Goal: Task Accomplishment & Management: Manage account settings

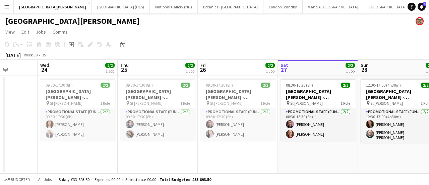
scroll to position [0, 222]
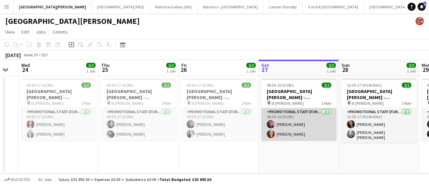
click at [289, 127] on app-card-role "Promotional Staff (Fundraiser) [DATE] 08:30-16:30 (8h) [PERSON_NAME] [PERSON_NA…" at bounding box center [299, 124] width 75 height 33
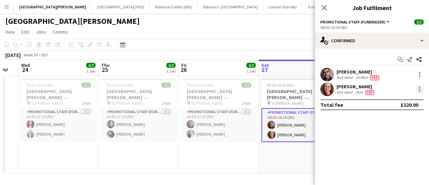
click at [422, 90] on div at bounding box center [420, 89] width 8 height 8
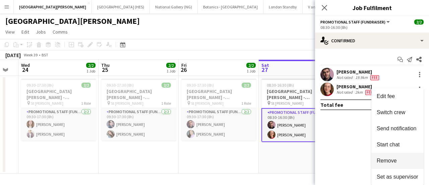
click at [390, 157] on button "Remove" at bounding box center [398, 161] width 52 height 16
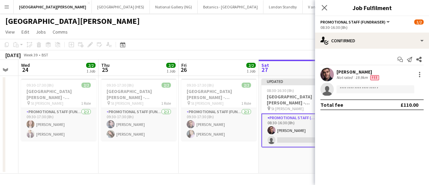
click at [281, 42] on app-toolbar "Copy Paste Paste Ctrl+V Paste with crew Ctrl+Shift+V Paste linked Job [GEOGRAPH…" at bounding box center [214, 44] width 429 height 11
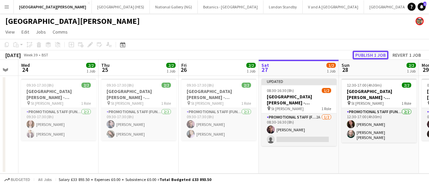
click at [380, 56] on button "Publish 1 job" at bounding box center [371, 55] width 36 height 9
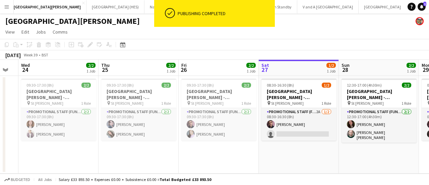
scroll to position [0, 0]
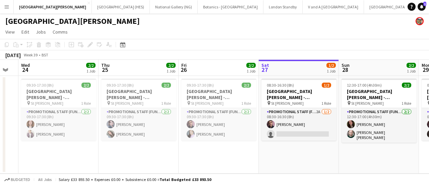
click at [315, 162] on app-date-cell "08:30-16:30 (8h) 1/2 [GEOGRAPHIC_DATA][PERSON_NAME] - Fundraising pin St [PERSO…" at bounding box center [299, 125] width 80 height 98
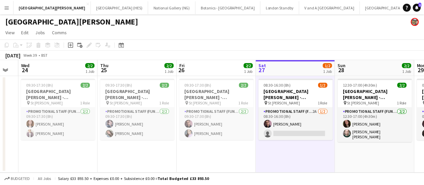
scroll to position [0, 20]
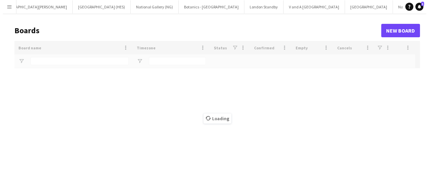
scroll to position [0, 18]
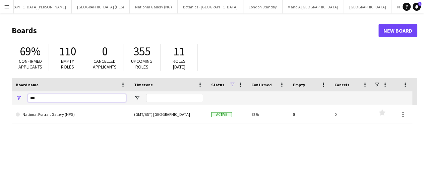
click at [78, 99] on input "***" at bounding box center [77, 98] width 98 height 8
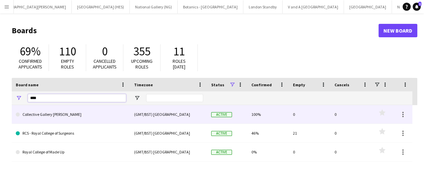
type input "****"
click at [82, 112] on link "Collective Gallery [PERSON_NAME]" at bounding box center [71, 114] width 110 height 19
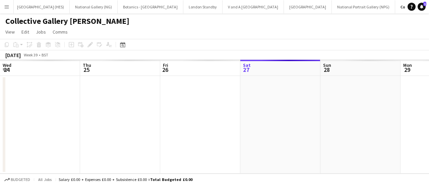
scroll to position [0, 160]
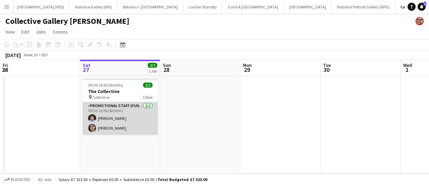
click at [155, 118] on app-card-role "Promotional Staff (Fundraiser) [DATE] 09:30-16:00 (6h30m) [PERSON_NAME] [PERSON…" at bounding box center [120, 118] width 75 height 33
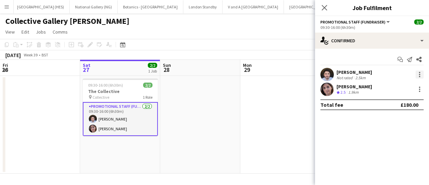
click at [419, 76] on div at bounding box center [420, 74] width 8 height 8
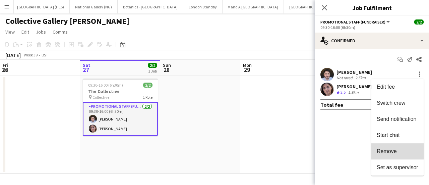
click at [399, 150] on span "Remove" at bounding box center [398, 151] width 42 height 6
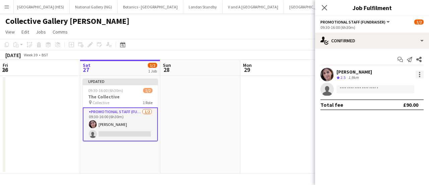
click at [423, 75] on div at bounding box center [420, 74] width 8 height 8
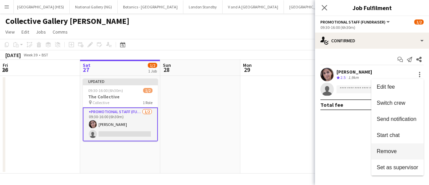
click at [381, 149] on span "Remove" at bounding box center [387, 151] width 20 height 6
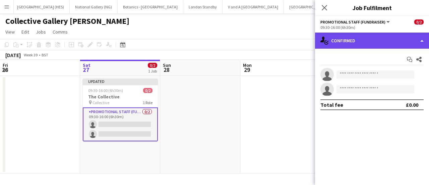
click at [353, 38] on div "single-neutral-actions-check-2 Confirmed" at bounding box center [372, 41] width 114 height 16
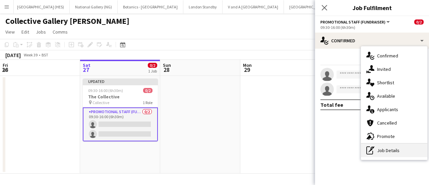
click at [372, 153] on icon "pen-write" at bounding box center [371, 150] width 8 height 8
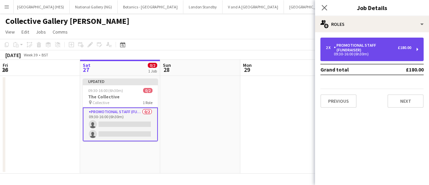
click at [382, 58] on div "2 x Promotional Staff (Fundraiser) £180.00 09:30-16:00 (6h30m)" at bounding box center [372, 49] width 103 height 23
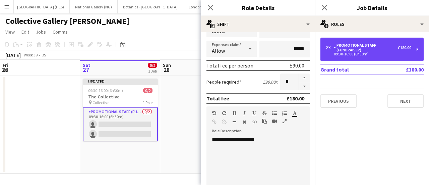
scroll to position [95, 0]
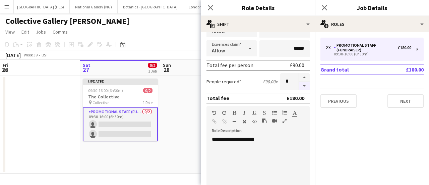
click at [299, 89] on button "button" at bounding box center [304, 86] width 11 height 8
type input "*"
click at [382, 103] on div "Previous Next" at bounding box center [372, 98] width 103 height 19
click at [396, 100] on button "Next" at bounding box center [406, 100] width 36 height 13
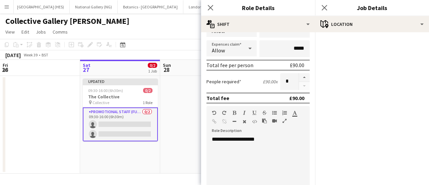
scroll to position [0, 0]
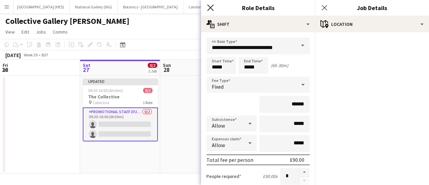
click at [209, 8] on icon "Close pop-in" at bounding box center [210, 7] width 6 height 6
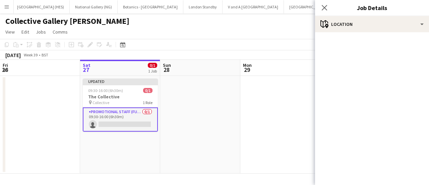
click at [117, 123] on app-card-role "Promotional Staff (Fundraiser) 0/1 09:30-16:00 (6h30m) single-neutral-actions" at bounding box center [120, 119] width 75 height 24
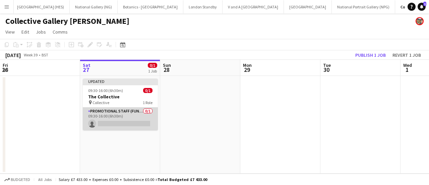
click at [121, 120] on app-card-role "Promotional Staff (Fundraiser) 0/1 09:30-16:00 (6h30m) single-neutral-actions" at bounding box center [120, 118] width 75 height 23
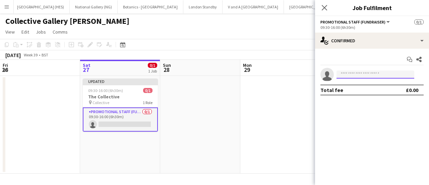
click at [376, 76] on input at bounding box center [376, 74] width 78 height 8
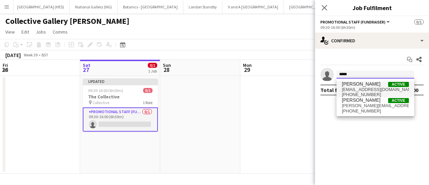
type input "*****"
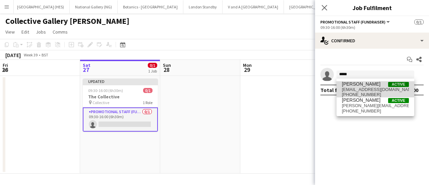
click at [369, 89] on span "[EMAIL_ADDRESS][DOMAIN_NAME]" at bounding box center [375, 89] width 67 height 5
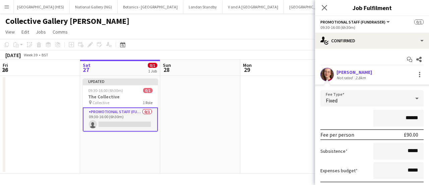
scroll to position [48, 0]
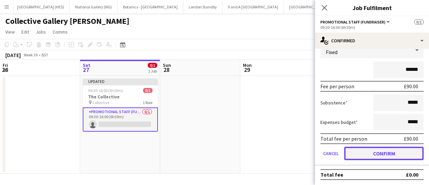
click at [377, 151] on button "Confirm" at bounding box center [385, 153] width 80 height 13
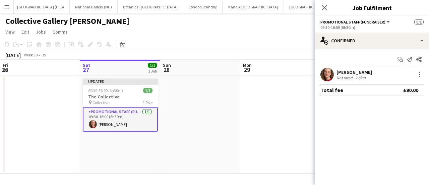
scroll to position [0, 0]
click at [237, 35] on app-page-menu "View Day view expanded Day view collapsed Month view Date picker Jump to [DATE]…" at bounding box center [214, 32] width 429 height 13
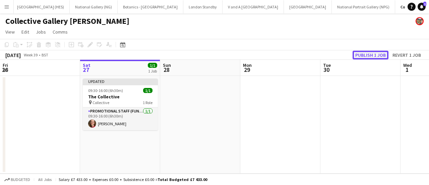
click at [359, 55] on button "Publish 1 job" at bounding box center [371, 55] width 36 height 9
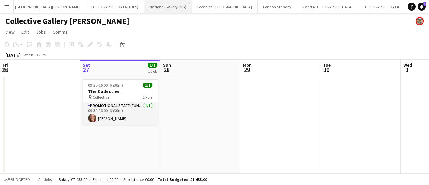
scroll to position [0, 3]
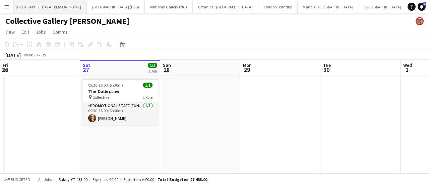
click at [46, 8] on button "[GEOGRAPHIC_DATA][PERSON_NAME] [GEOGRAPHIC_DATA] Close" at bounding box center [48, 6] width 76 height 13
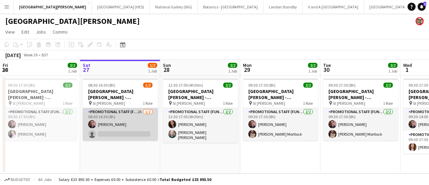
click at [118, 121] on app-card-role "Promotional Staff (Fundraiser) 2A [DATE] 08:30-16:30 (8h) [PERSON_NAME] single-…" at bounding box center [120, 124] width 75 height 33
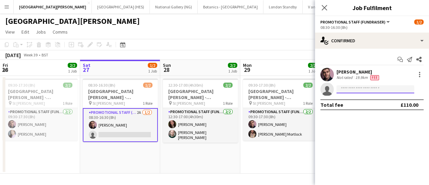
click at [376, 89] on input at bounding box center [376, 89] width 78 height 8
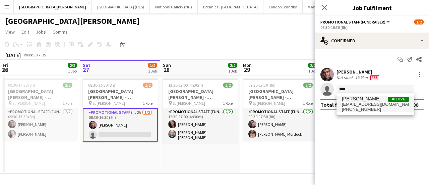
type input "****"
click at [356, 109] on span "[PHONE_NUMBER]" at bounding box center [375, 109] width 67 height 5
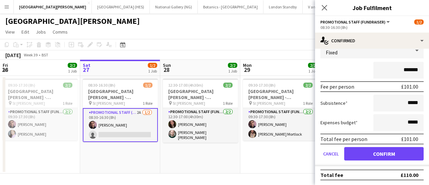
scroll to position [44, 0]
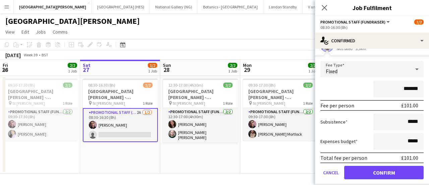
click at [403, 89] on input "*******" at bounding box center [399, 89] width 50 height 17
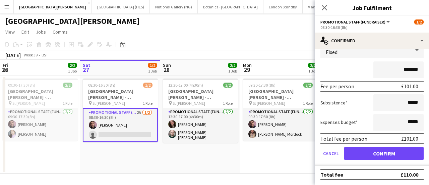
scroll to position [62, 0]
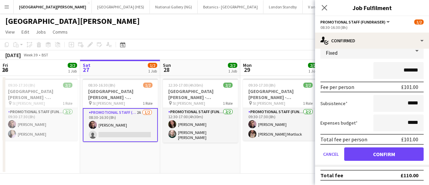
click at [216, 44] on app-toolbar "Copy Paste Paste Ctrl+V Paste with crew Ctrl+Shift+V Paste linked Job [GEOGRAPH…" at bounding box center [214, 44] width 429 height 11
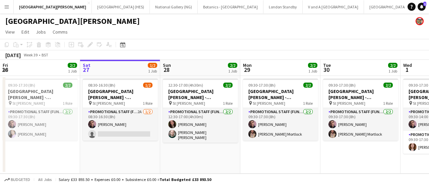
click at [216, 44] on app-toolbar "Copy Paste Paste Ctrl+V Paste with crew Ctrl+Shift+V Paste linked Job [GEOGRAPH…" at bounding box center [214, 44] width 429 height 11
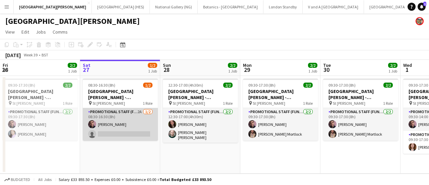
click at [113, 129] on app-card-role "Promotional Staff (Fundraiser) 2A [DATE] 08:30-16:30 (8h) [PERSON_NAME] single-…" at bounding box center [120, 124] width 75 height 33
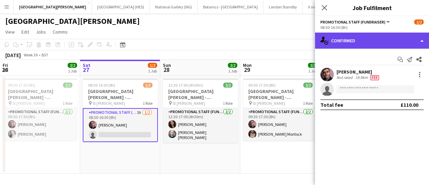
click at [378, 36] on div "single-neutral-actions-check-2 Confirmed" at bounding box center [372, 41] width 114 height 16
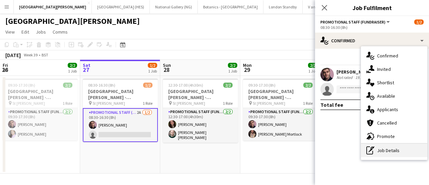
click at [387, 148] on div "pen-write Job Details" at bounding box center [394, 150] width 66 height 13
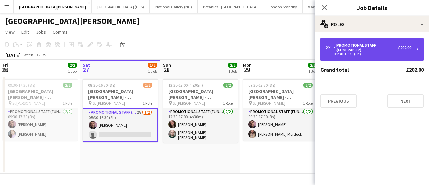
click at [383, 51] on div "Promotional Staff (Fundraiser)" at bounding box center [366, 47] width 64 height 9
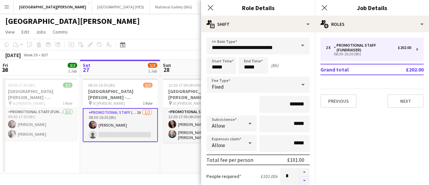
click at [299, 177] on button "button" at bounding box center [304, 180] width 11 height 8
click at [299, 171] on button "button" at bounding box center [304, 172] width 11 height 9
type input "*"
click at [133, 134] on app-card-role "Promotional Staff (Fundraiser) 2A [DATE] 08:30-16:30 (8h) [PERSON_NAME] single-…" at bounding box center [120, 125] width 75 height 34
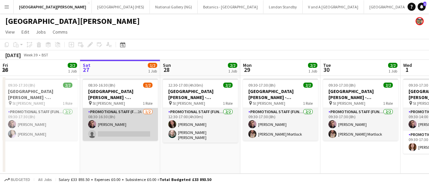
click at [133, 134] on app-card-role "Promotional Staff (Fundraiser) 2A [DATE] 08:30-16:30 (8h) [PERSON_NAME] single-…" at bounding box center [120, 124] width 75 height 33
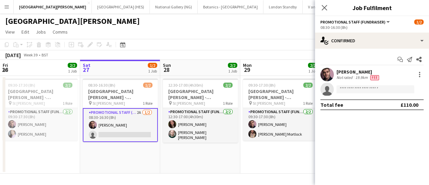
click at [335, 90] on form at bounding box center [379, 89] width 90 height 8
click at [338, 91] on input at bounding box center [376, 89] width 78 height 8
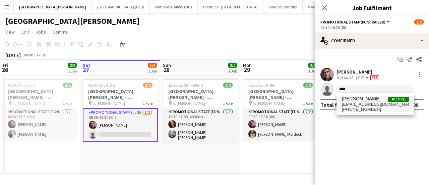
type input "****"
click at [356, 104] on span "[EMAIL_ADDRESS][DOMAIN_NAME]" at bounding box center [375, 104] width 67 height 5
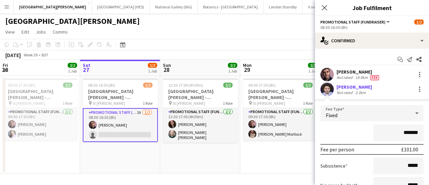
scroll to position [11, 0]
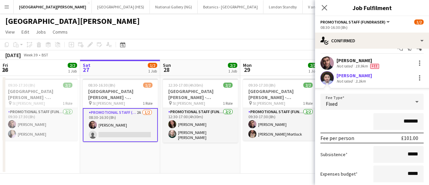
click at [402, 120] on input "*******" at bounding box center [399, 121] width 50 height 17
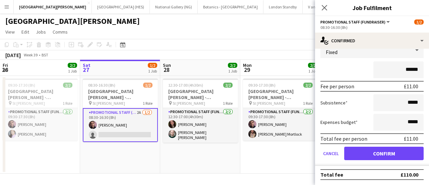
scroll to position [0, 0]
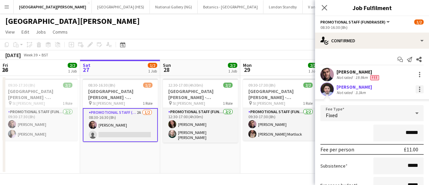
type input "******"
click at [416, 92] on div at bounding box center [420, 89] width 8 height 8
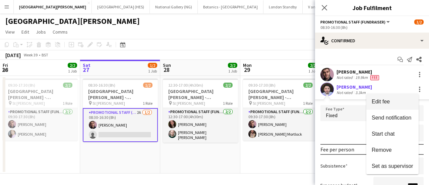
click at [385, 104] on span "Edit fee" at bounding box center [381, 102] width 18 height 6
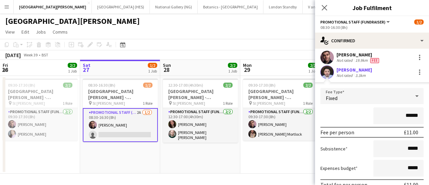
scroll to position [17, 0]
click at [384, 97] on div "Fixed" at bounding box center [366, 96] width 90 height 16
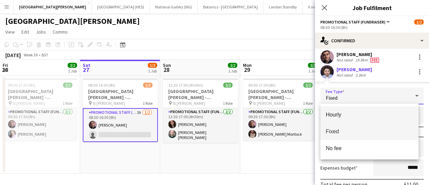
click at [342, 108] on mat-option "Hourly" at bounding box center [370, 114] width 98 height 17
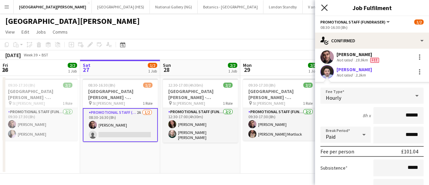
click at [323, 8] on icon at bounding box center [324, 7] width 6 height 6
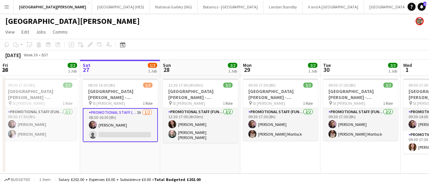
click at [117, 126] on app-card-role "Promotional Staff (Fundraiser) 2A [DATE] 08:30-16:30 (8h) [PERSON_NAME] single-…" at bounding box center [120, 125] width 75 height 34
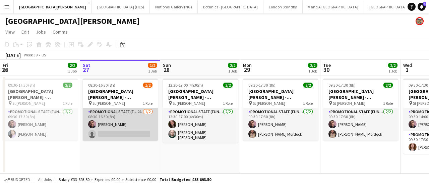
click at [117, 126] on app-card-role "Promotional Staff (Fundraiser) 2A [DATE] 08:30-16:30 (8h) [PERSON_NAME] single-…" at bounding box center [120, 124] width 75 height 33
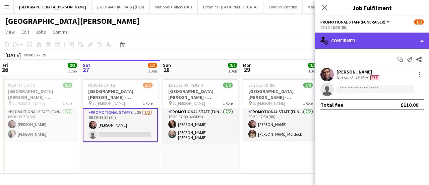
click at [410, 41] on div "single-neutral-actions-check-2 Confirmed" at bounding box center [372, 41] width 114 height 16
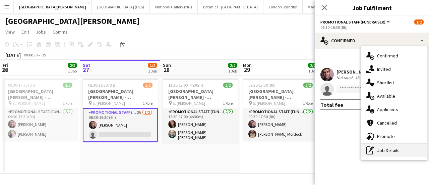
click at [388, 153] on div "pen-write Job Details" at bounding box center [394, 150] width 66 height 13
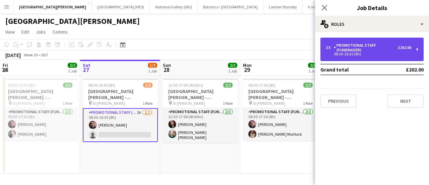
click at [405, 47] on div "£202.00" at bounding box center [404, 47] width 13 height 5
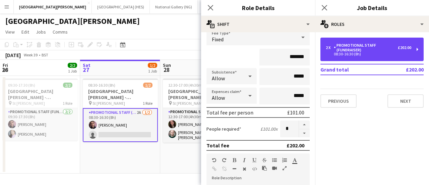
scroll to position [48, 0]
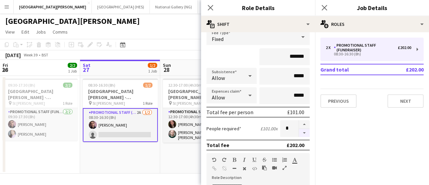
click at [301, 130] on button "button" at bounding box center [304, 133] width 11 height 8
type input "*"
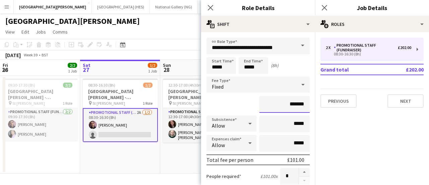
click at [291, 106] on input "*******" at bounding box center [285, 104] width 50 height 17
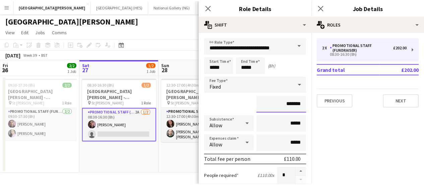
scroll to position [236, 0]
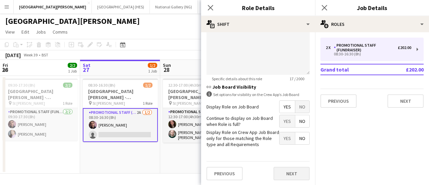
type input "*******"
click at [283, 173] on button "Next" at bounding box center [292, 173] width 36 height 13
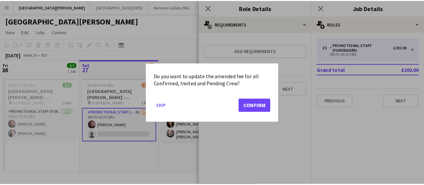
scroll to position [0, 0]
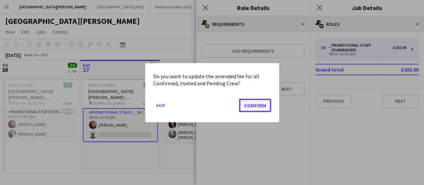
click at [259, 108] on button "Confirm" at bounding box center [255, 104] width 32 height 13
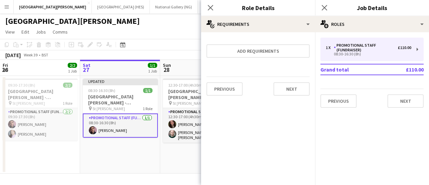
click at [135, 150] on app-date-cell "Updated 08:30-16:30 (8h) 1/1 [GEOGRAPHIC_DATA][PERSON_NAME] - Fundraising pin S…" at bounding box center [120, 125] width 80 height 98
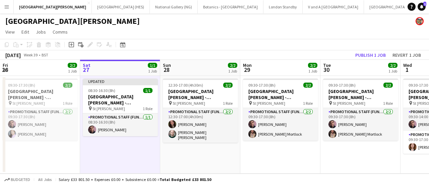
click at [141, 39] on app-toolbar "Copy Paste Paste Ctrl+V Paste with crew Ctrl+Shift+V Paste linked Job [GEOGRAPH…" at bounding box center [214, 44] width 429 height 11
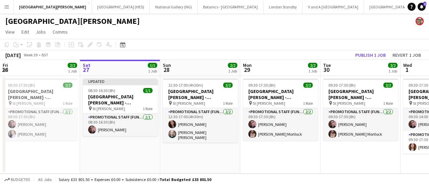
click at [115, 159] on app-date-cell "Updated 08:30-16:30 (8h) 1/1 [GEOGRAPHIC_DATA][PERSON_NAME] - Fundraising pin S…" at bounding box center [120, 125] width 80 height 98
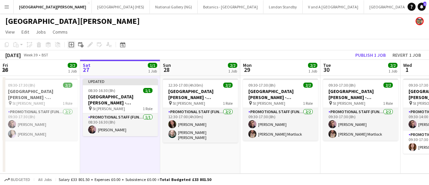
click at [70, 44] on icon "Add job" at bounding box center [71, 44] width 5 height 5
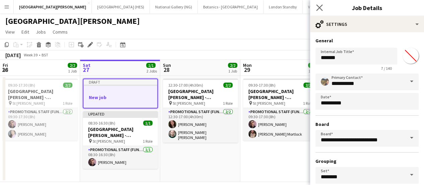
click at [316, 8] on app-icon "Close pop-in" at bounding box center [320, 8] width 10 height 10
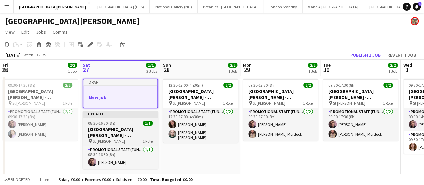
click at [116, 131] on h3 "[GEOGRAPHIC_DATA][PERSON_NAME] - Fundraising" at bounding box center [120, 132] width 75 height 12
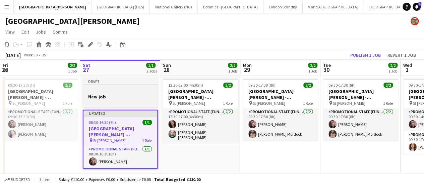
click at [113, 98] on h3 "New job" at bounding box center [120, 97] width 75 height 6
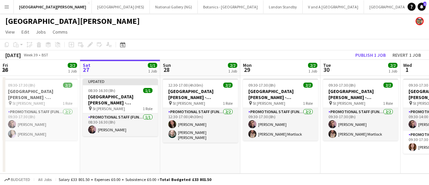
click at [117, 147] on app-date-cell "Updated 08:30-16:30 (8h) 1/1 [GEOGRAPHIC_DATA][PERSON_NAME] - Fundraising pin S…" at bounding box center [120, 125] width 80 height 98
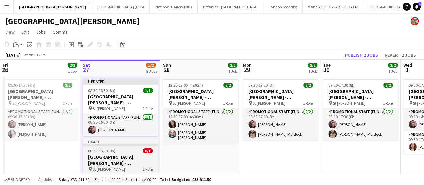
click at [125, 159] on h3 "[GEOGRAPHIC_DATA][PERSON_NAME] - Fundraising" at bounding box center [120, 160] width 75 height 12
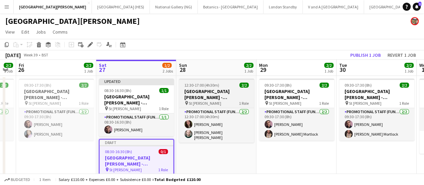
scroll to position [0, 144]
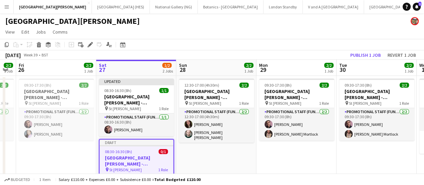
click at [129, 167] on div "pin St [PERSON_NAME] 1 Role" at bounding box center [137, 169] width 74 height 5
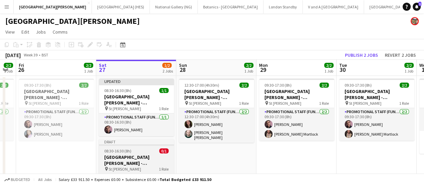
click at [129, 166] on div "pin St [PERSON_NAME] 1 Role" at bounding box center [136, 168] width 75 height 5
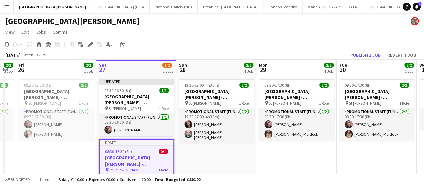
scroll to position [37, 0]
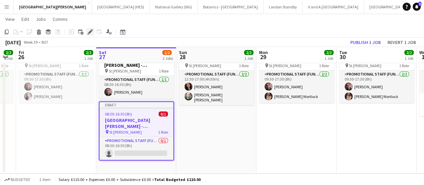
click at [90, 32] on icon at bounding box center [90, 32] width 4 height 4
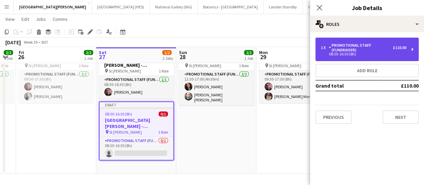
click at [337, 52] on div "Promotional Staff (Fundraiser)" at bounding box center [361, 47] width 64 height 9
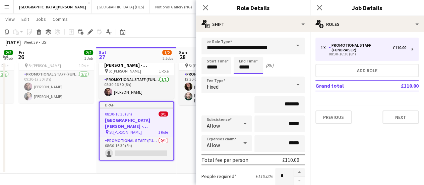
click at [238, 67] on input "*****" at bounding box center [249, 65] width 30 height 17
click at [245, 77] on div at bounding box center [241, 77] width 13 height 7
click at [256, 77] on div at bounding box center [255, 77] width 13 height 7
type input "*****"
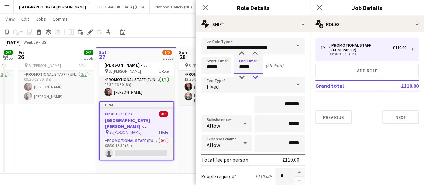
click at [256, 77] on div at bounding box center [255, 77] width 13 height 7
click at [272, 86] on div "Fixed" at bounding box center [247, 84] width 90 height 16
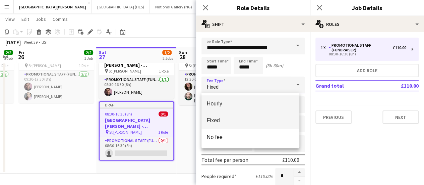
click at [240, 104] on span "Hourly" at bounding box center [251, 103] width 88 height 6
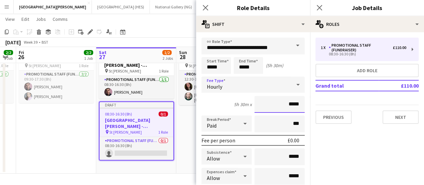
click at [282, 105] on input "*****" at bounding box center [280, 104] width 50 height 17
click at [256, 86] on div "Hourly" at bounding box center [247, 84] width 90 height 16
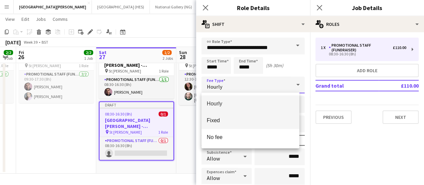
click at [235, 118] on span "Fixed" at bounding box center [251, 120] width 88 height 6
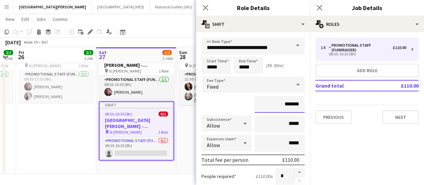
click at [282, 105] on input "*******" at bounding box center [280, 104] width 50 height 17
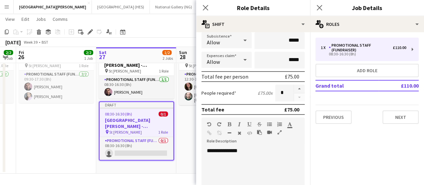
scroll to position [236, 0]
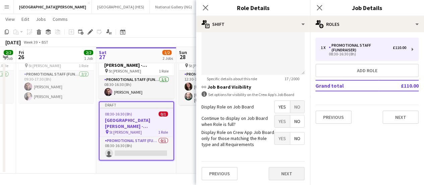
type input "***"
click at [273, 171] on button "Next" at bounding box center [287, 173] width 36 height 13
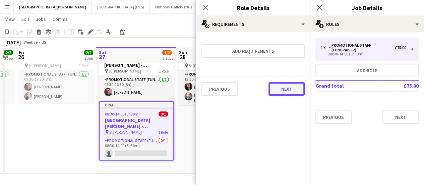
click at [283, 84] on button "Next" at bounding box center [287, 88] width 36 height 13
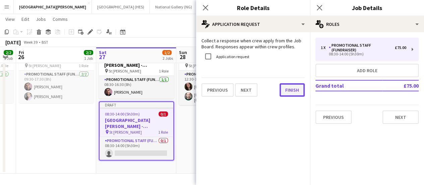
click at [283, 88] on button "Finish" at bounding box center [292, 89] width 25 height 13
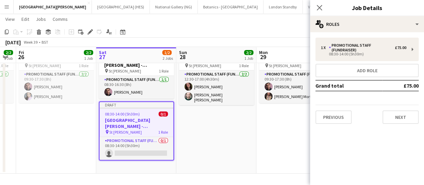
click at [134, 160] on app-job-card "Draft 08:30-14:00 (5h30m) 0/1 [GEOGRAPHIC_DATA][PERSON_NAME] - Fundraising pin …" at bounding box center [136, 130] width 75 height 59
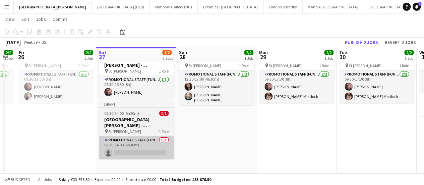
click at [134, 157] on app-card-role "Promotional Staff (Fundraiser) 0/1 08:30-14:00 (5h30m) single-neutral-actions" at bounding box center [136, 147] width 75 height 23
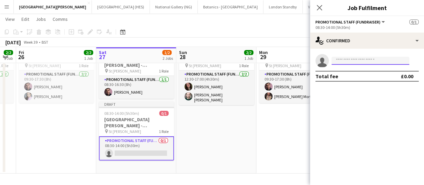
click at [360, 63] on input at bounding box center [371, 61] width 78 height 8
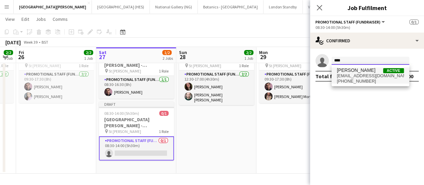
type input "****"
click at [352, 81] on span "[PHONE_NUMBER]" at bounding box center [370, 80] width 67 height 5
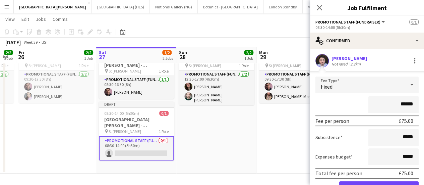
scroll to position [35, 0]
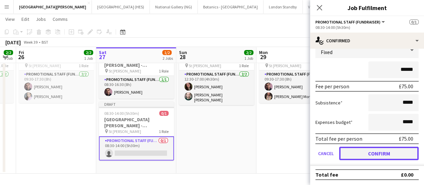
click at [361, 151] on button "Confirm" at bounding box center [379, 153] width 80 height 13
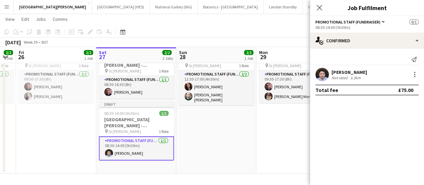
scroll to position [0, 0]
click at [240, 135] on app-date-cell "12:30-17:00 (4h30m) 2/2 [GEOGRAPHIC_DATA][PERSON_NAME] - Fundraising pin St [PE…" at bounding box center [216, 105] width 80 height 135
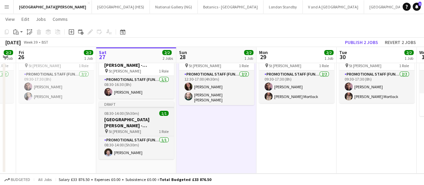
click at [142, 122] on h3 "[GEOGRAPHIC_DATA][PERSON_NAME] - Fundraising" at bounding box center [136, 122] width 75 height 12
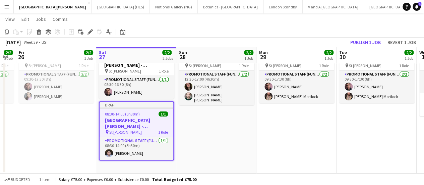
click at [135, 165] on app-date-cell "Updated 08:30-16:30 (8h) 1/1 [GEOGRAPHIC_DATA][PERSON_NAME] - Fundraising pin S…" at bounding box center [136, 105] width 80 height 135
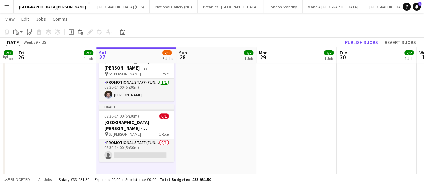
scroll to position [95, 0]
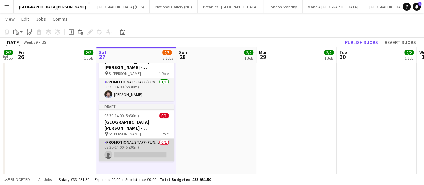
click at [140, 153] on app-card-role "Promotional Staff (Fundraiser) 0/1 08:30-14:00 (5h30m) single-neutral-actions" at bounding box center [136, 150] width 75 height 23
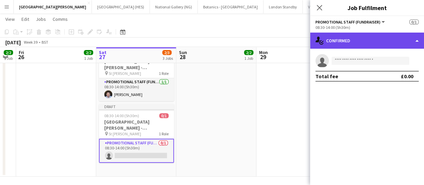
click at [392, 43] on div "single-neutral-actions-check-2 Confirmed" at bounding box center [367, 41] width 114 height 16
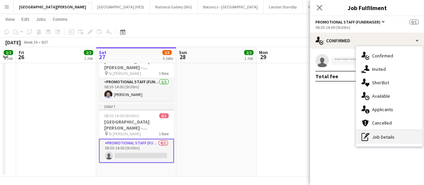
click at [381, 138] on div "pen-write Job Details" at bounding box center [389, 136] width 66 height 13
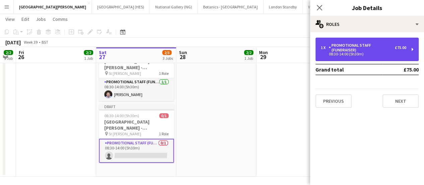
click at [357, 39] on div "1 x Promotional Staff (Fundraiser) £75.00 08:30-14:00 (5h30m)" at bounding box center [367, 49] width 103 height 23
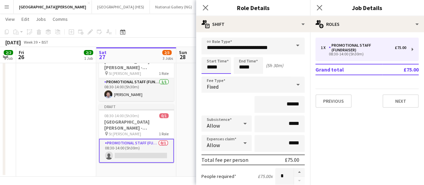
click at [216, 66] on input "*****" at bounding box center [217, 65] width 30 height 17
click at [210, 51] on div at bounding box center [209, 53] width 13 height 7
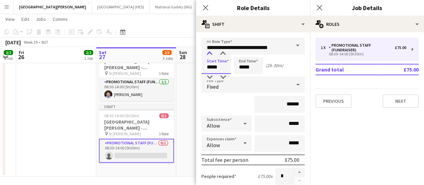
click at [210, 51] on div at bounding box center [209, 53] width 13 height 7
click at [224, 79] on div at bounding box center [222, 77] width 13 height 7
type input "*****"
click at [224, 79] on div at bounding box center [222, 77] width 13 height 7
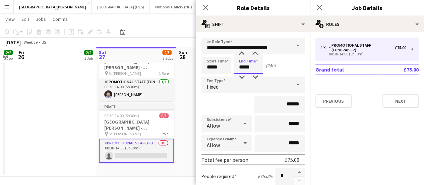
click at [248, 68] on input "*****" at bounding box center [249, 65] width 30 height 17
click at [245, 54] on div at bounding box center [241, 53] width 13 height 7
click at [254, 53] on div at bounding box center [255, 53] width 13 height 7
type input "*****"
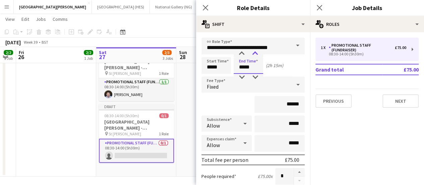
click at [254, 53] on div at bounding box center [255, 53] width 13 height 7
click at [281, 64] on div "(2h 30m)" at bounding box center [274, 65] width 17 height 6
click at [266, 82] on div "Fixed" at bounding box center [247, 84] width 90 height 16
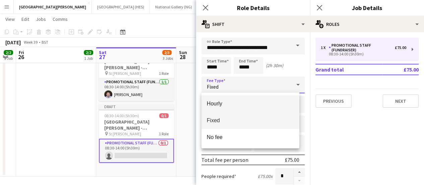
click at [235, 103] on span "Hourly" at bounding box center [251, 103] width 88 height 6
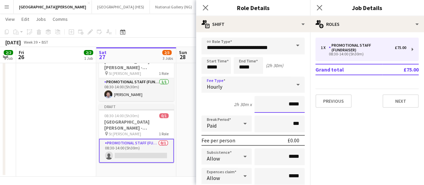
click at [279, 103] on input "*****" at bounding box center [280, 104] width 50 height 17
click at [232, 86] on div "Hourly" at bounding box center [247, 84] width 90 height 16
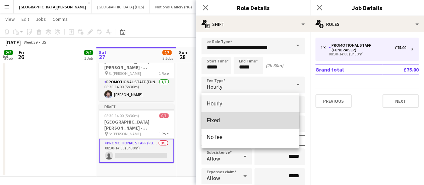
click at [230, 120] on span "Fixed" at bounding box center [251, 120] width 88 height 6
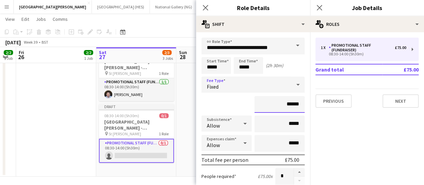
click at [286, 103] on input "******" at bounding box center [280, 104] width 50 height 17
type input "***"
click at [227, 107] on div "***" at bounding box center [253, 104] width 103 height 17
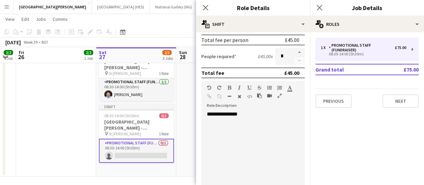
scroll to position [236, 0]
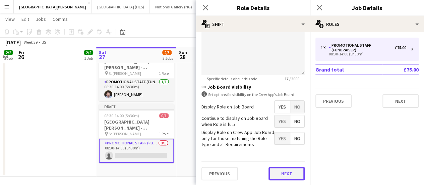
click at [279, 169] on button "Next" at bounding box center [287, 173] width 36 height 13
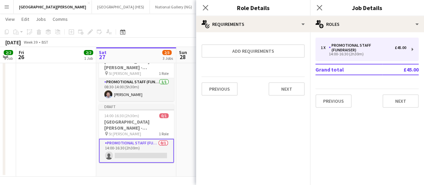
scroll to position [0, 0]
click at [285, 87] on button "Next" at bounding box center [287, 88] width 36 height 13
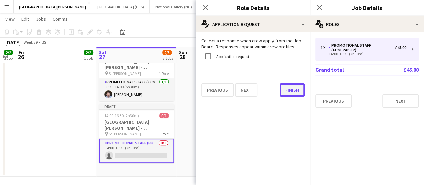
click at [284, 89] on button "Finish" at bounding box center [292, 89] width 25 height 13
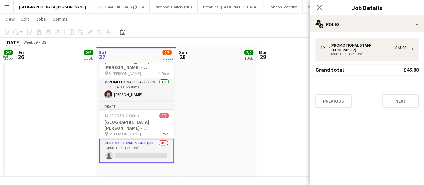
click at [118, 155] on app-card-role "Promotional Staff (Fundraiser) 0/1 14:00-16:30 (2h30m) single-neutral-actions" at bounding box center [136, 151] width 75 height 24
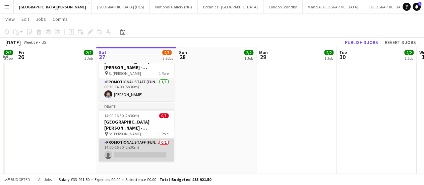
click at [153, 150] on app-card-role "Promotional Staff (Fundraiser) 0/1 14:00-16:30 (2h30m) single-neutral-actions" at bounding box center [136, 150] width 75 height 23
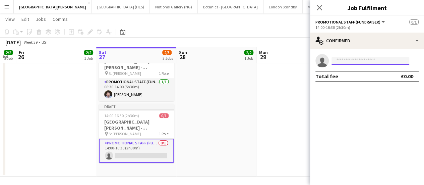
click at [369, 61] on input at bounding box center [371, 61] width 78 height 8
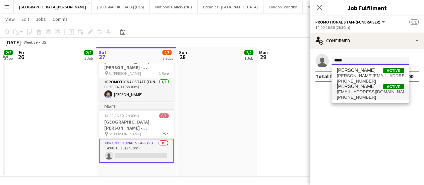
type input "*****"
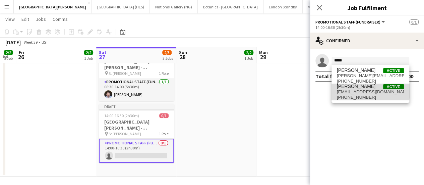
click at [362, 90] on span "[EMAIL_ADDRESS][DOMAIN_NAME]" at bounding box center [370, 91] width 67 height 5
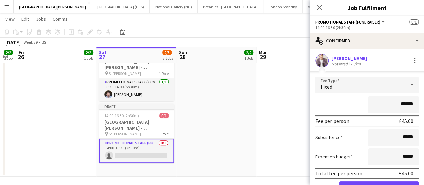
scroll to position [35, 0]
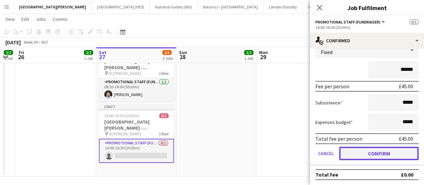
click at [362, 148] on button "Confirm" at bounding box center [379, 153] width 80 height 13
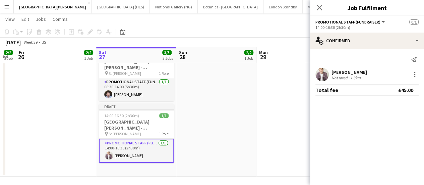
scroll to position [0, 0]
click at [239, 104] on app-date-cell "12:30-17:00 (4h30m) 2/2 [GEOGRAPHIC_DATA][PERSON_NAME] - Fundraising pin St [PE…" at bounding box center [216, 78] width 80 height 196
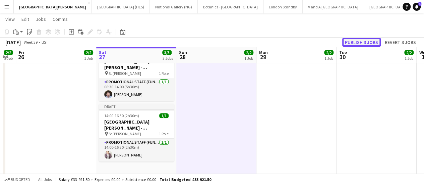
click at [359, 41] on button "Publish 3 jobs" at bounding box center [362, 42] width 39 height 9
